Goal: Information Seeking & Learning: Learn about a topic

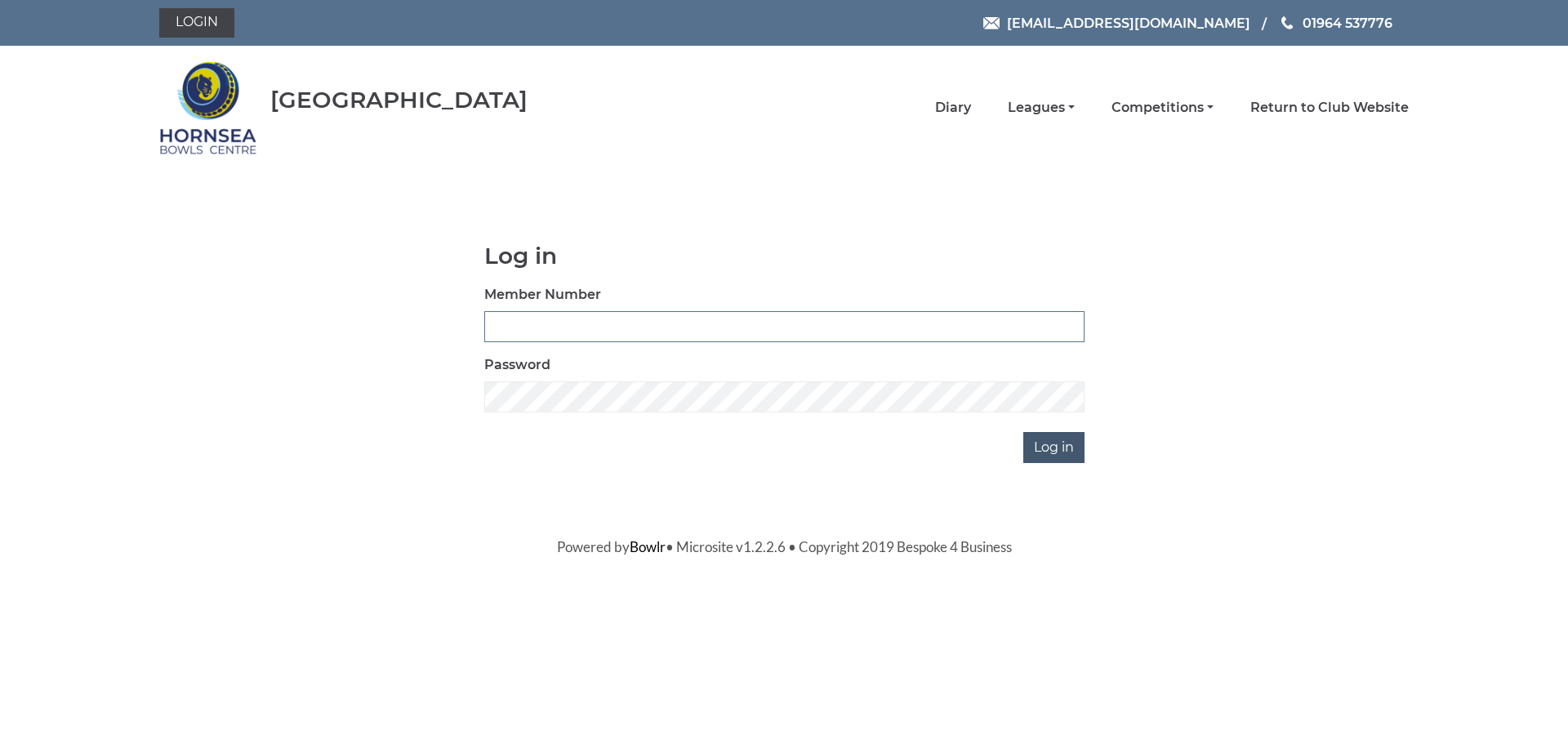
type input "1000"
click at [1056, 442] on input "Log in" at bounding box center [1054, 447] width 62 height 31
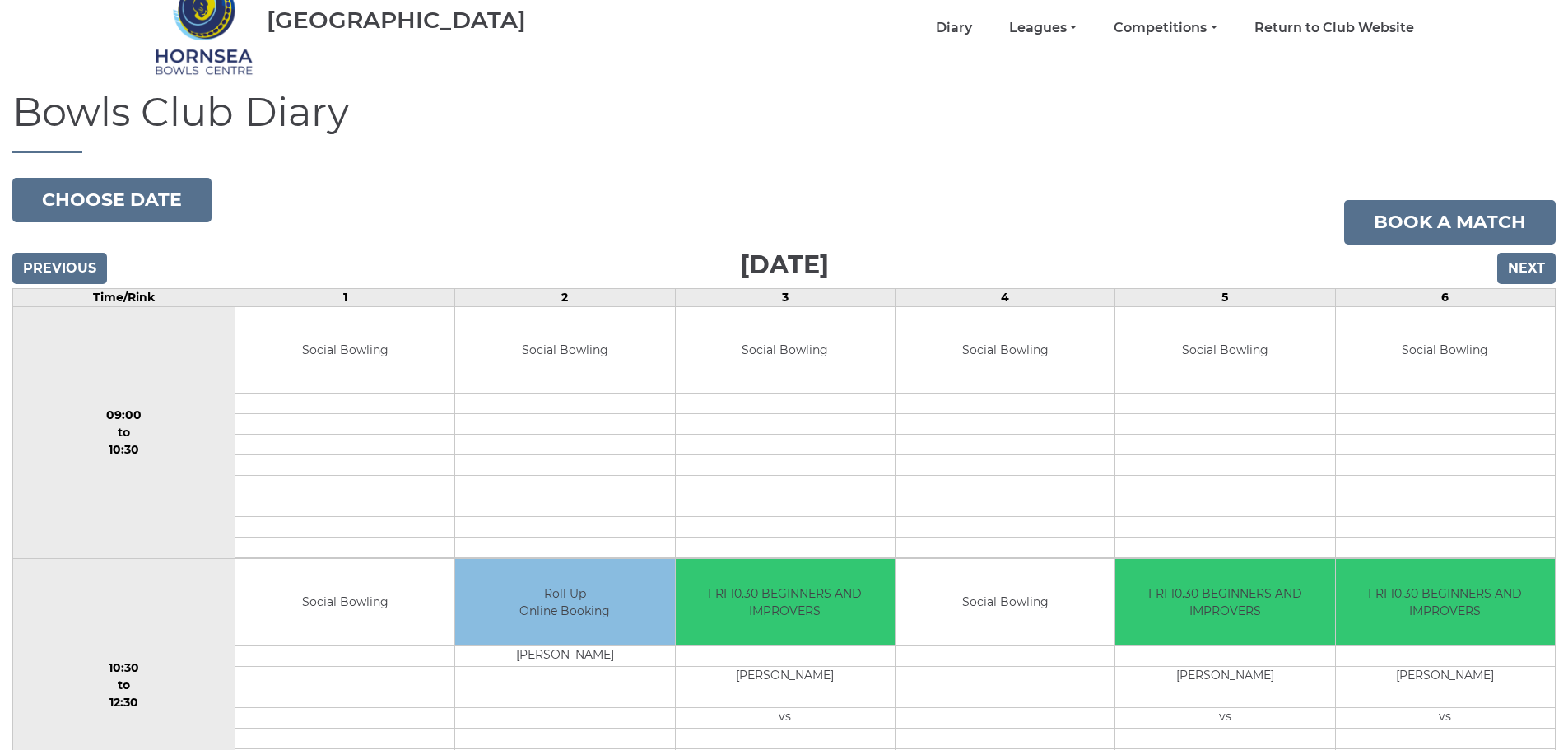
scroll to position [82, 0]
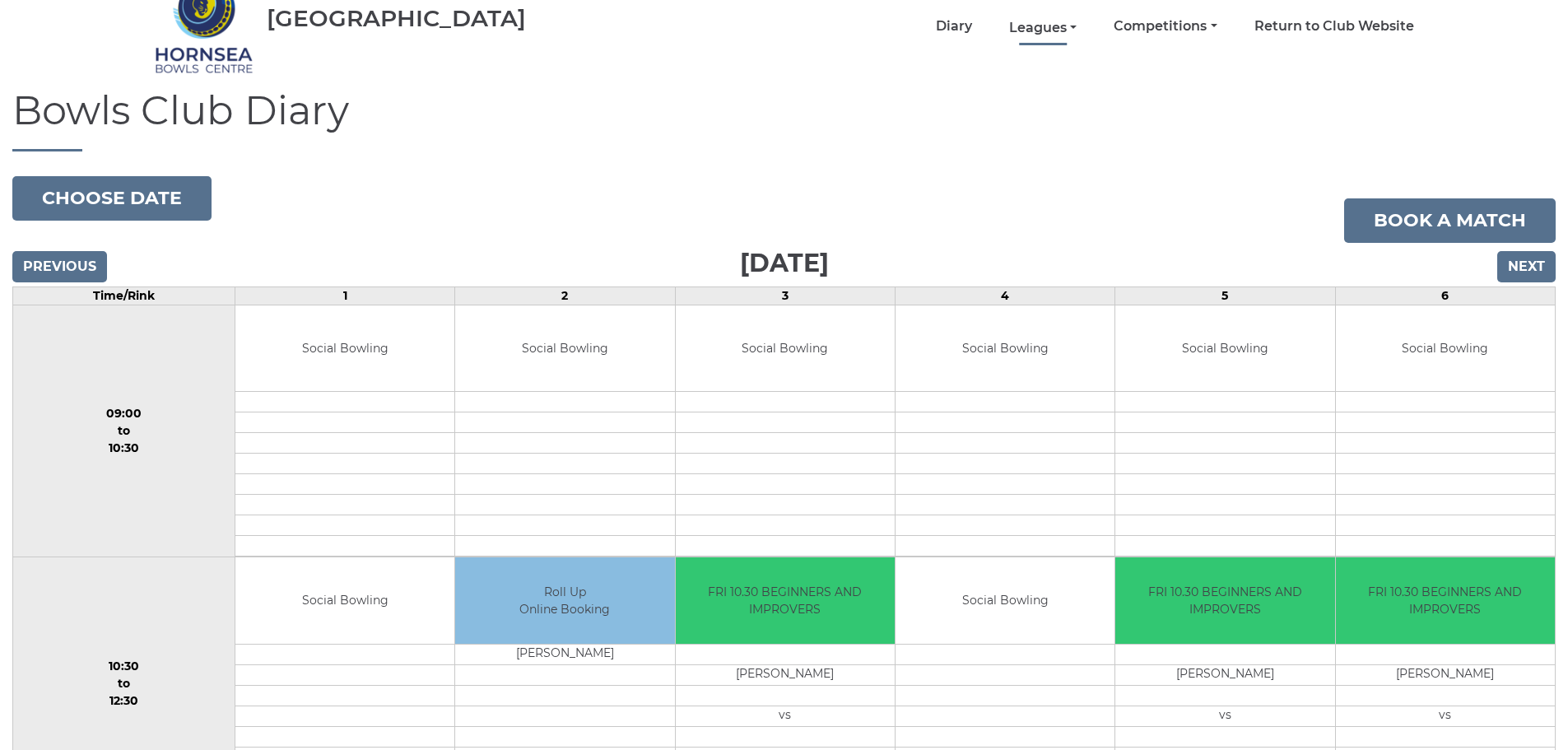
click at [1060, 28] on link "Leagues" at bounding box center [1042, 28] width 68 height 18
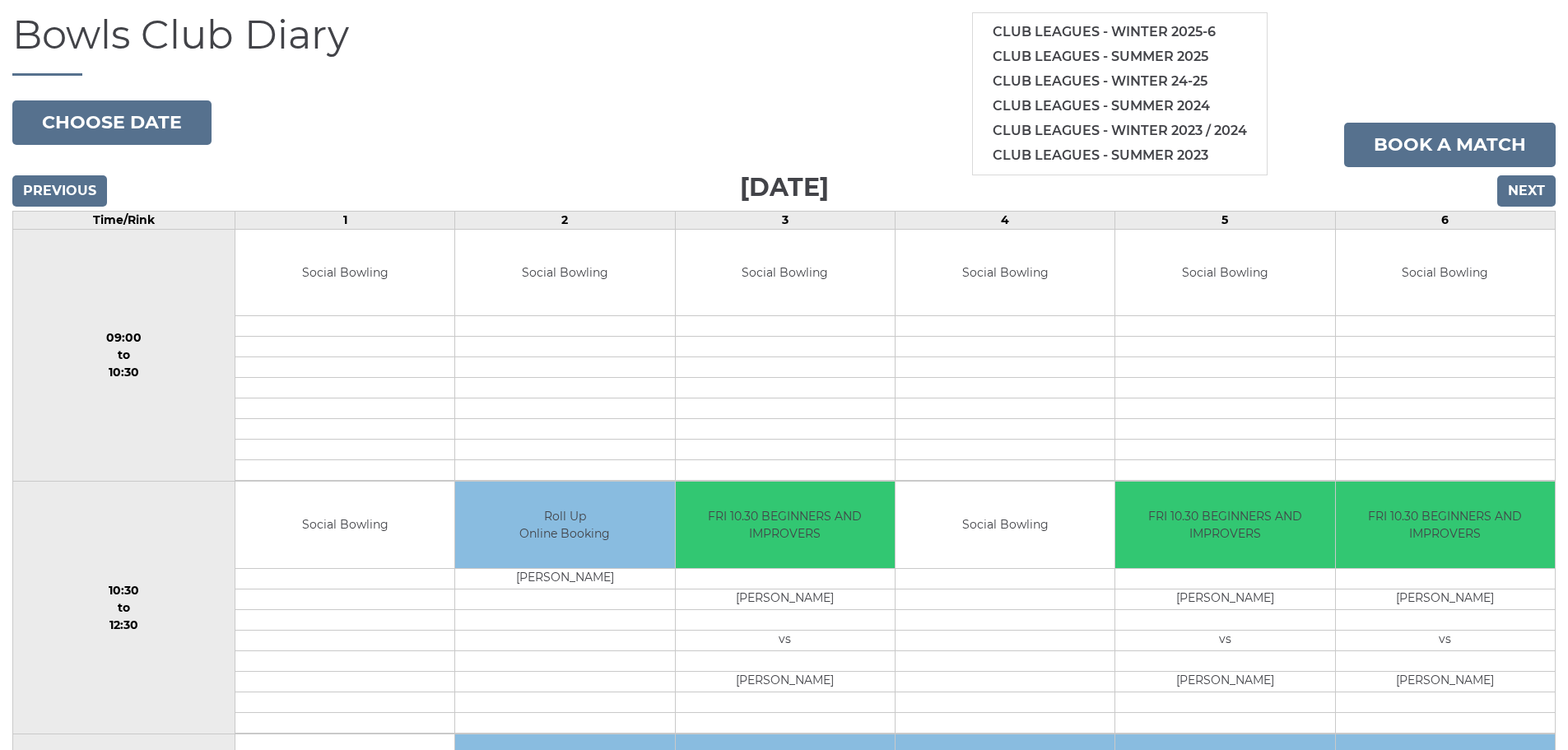
scroll to position [0, 0]
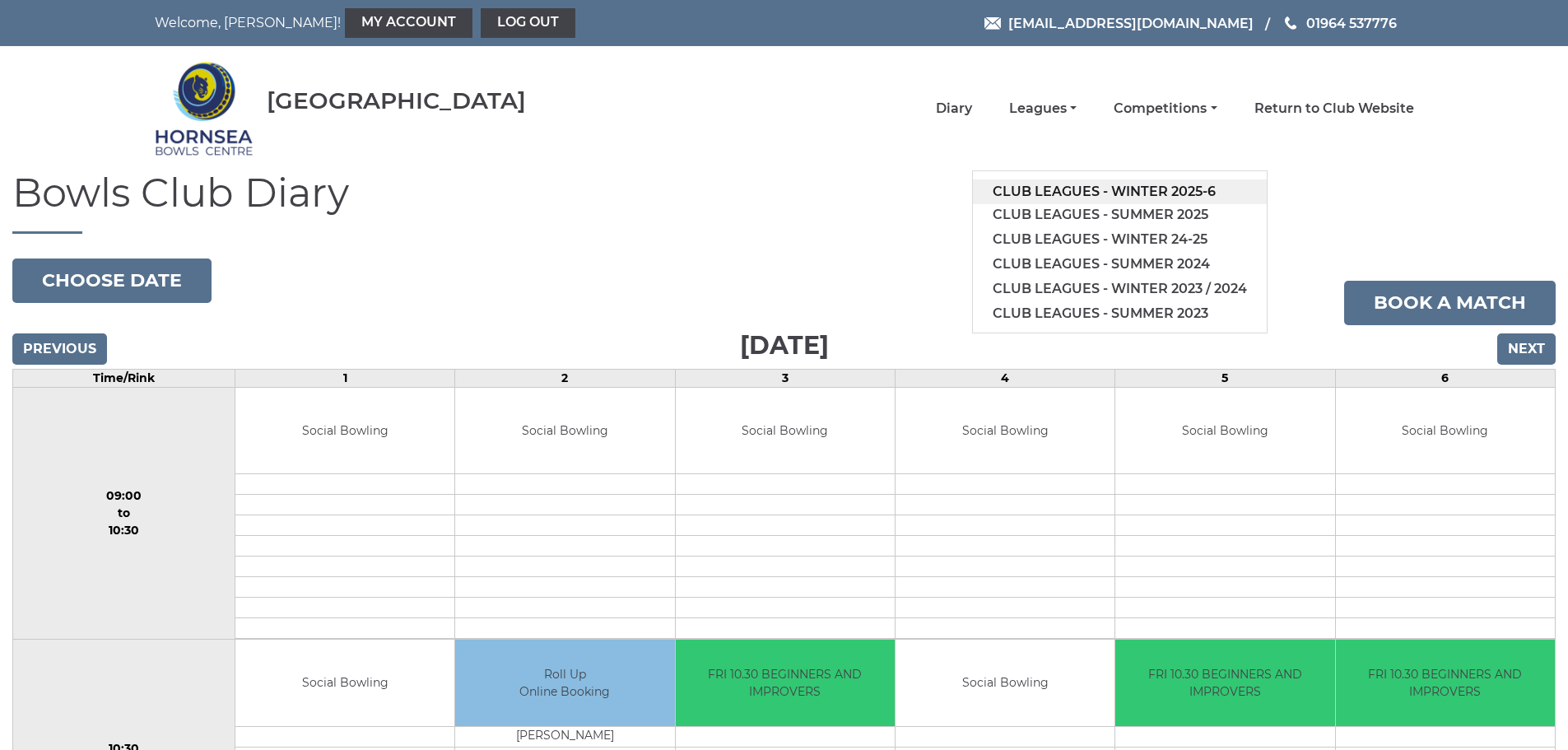
click at [1131, 185] on link "Club leagues - Winter 2025-6" at bounding box center [1120, 191] width 293 height 24
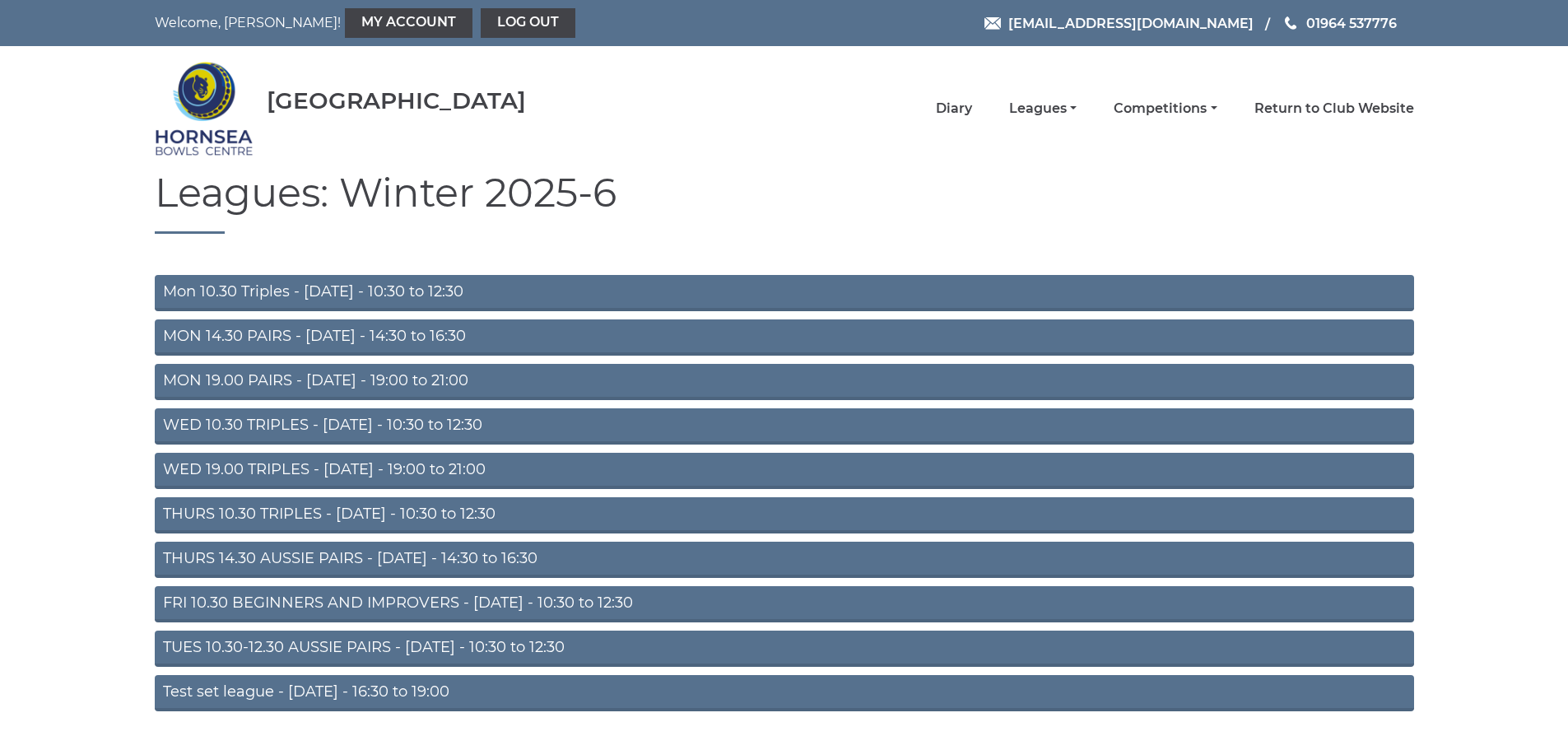
scroll to position [43, 0]
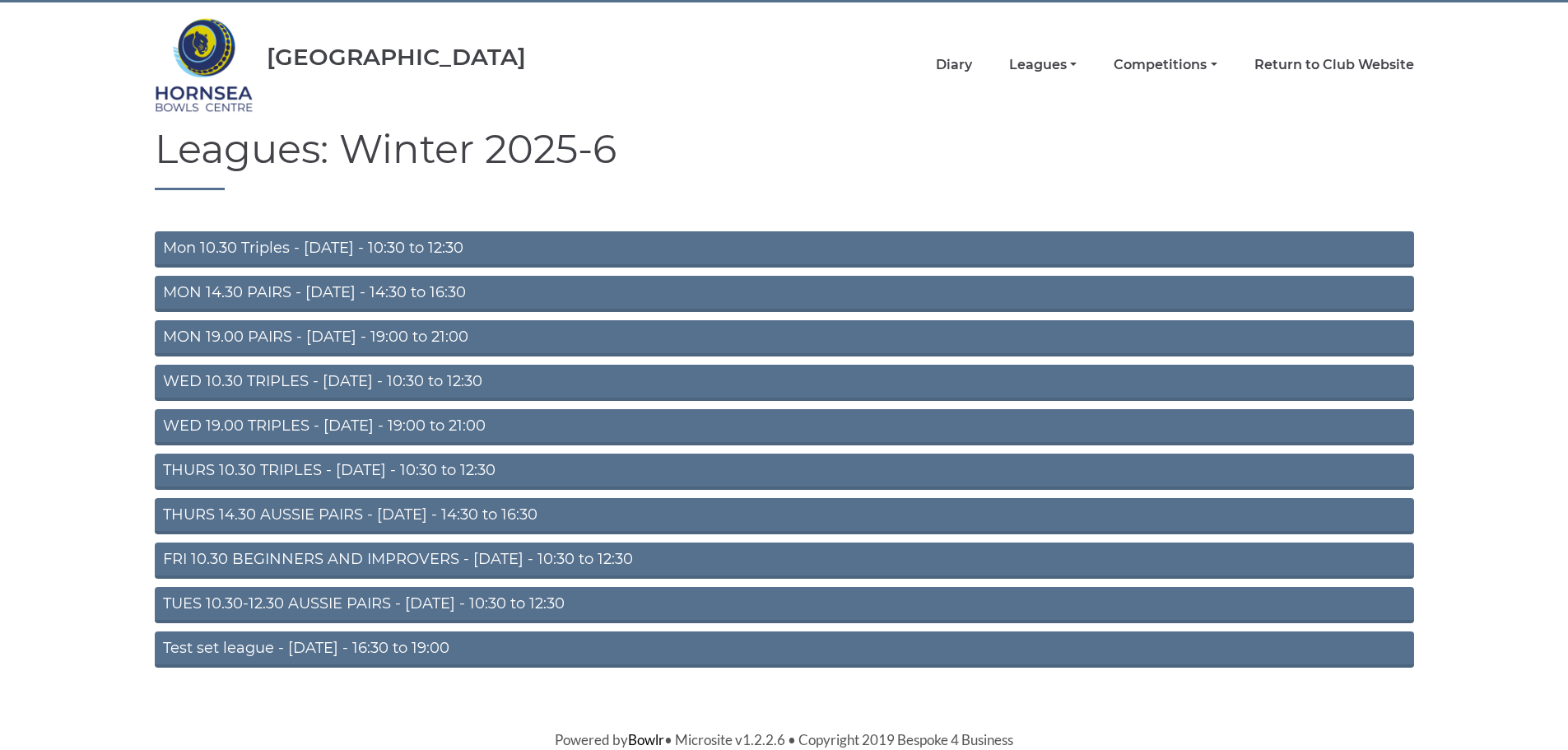
click at [344, 555] on link "FRI 10.30 BEGINNERS AND IMPROVERS - [DATE] - 10:30 to 12:30" at bounding box center [784, 561] width 1259 height 36
